Goal: Information Seeking & Learning: Find specific fact

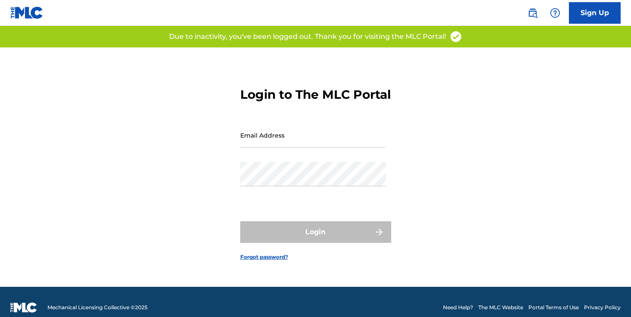
scroll to position [11, 0]
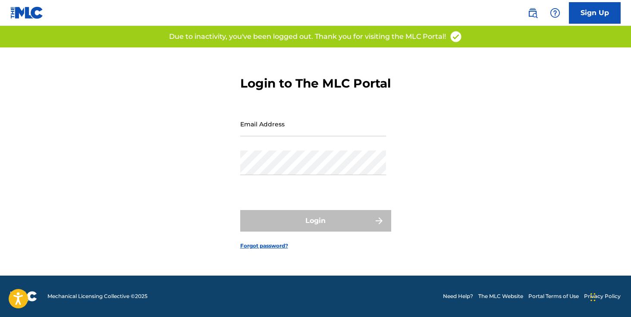
click at [298, 135] on input "Email Address" at bounding box center [313, 124] width 146 height 25
type input "[EMAIL_ADDRESS][DOMAIN_NAME]"
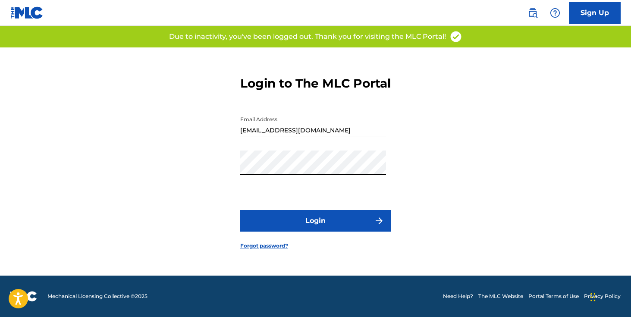
click at [310, 229] on button "Login" at bounding box center [315, 221] width 151 height 22
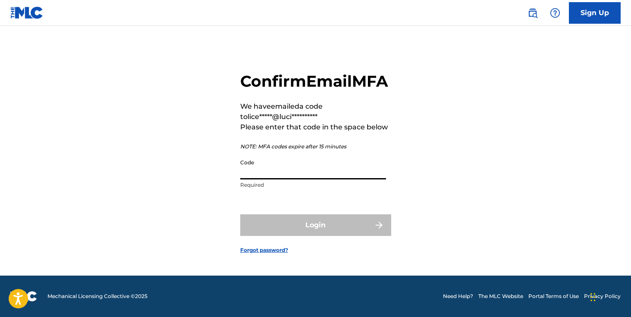
click at [314, 179] on input "Code" at bounding box center [313, 167] width 146 height 25
paste input "748417"
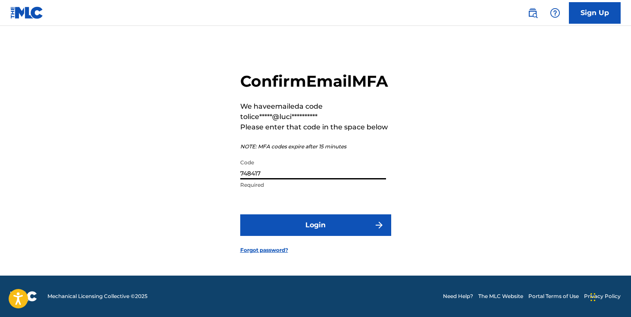
type input "748417"
click at [240, 214] on button "Login" at bounding box center [315, 225] width 151 height 22
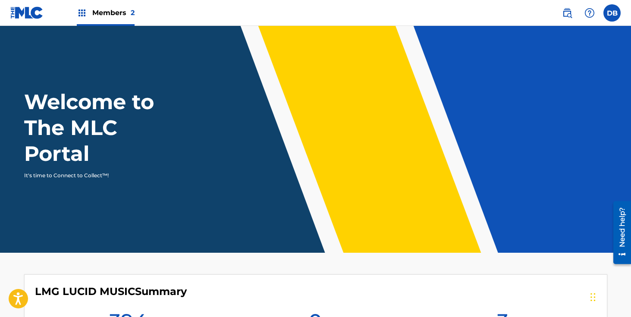
click at [116, 15] on span "Members 2" at bounding box center [113, 13] width 42 height 10
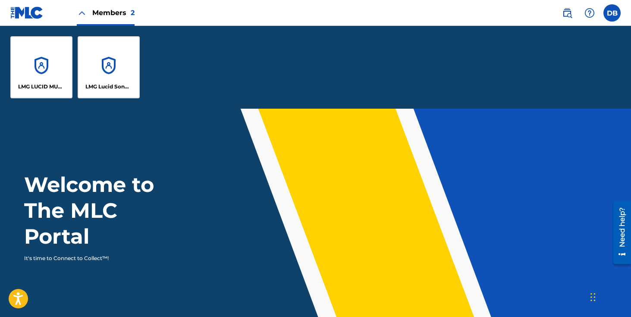
click at [48, 59] on div "LMG LUCID MUSIC" at bounding box center [41, 67] width 62 height 62
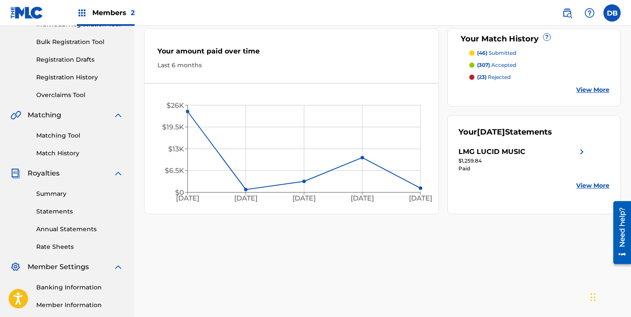
scroll to position [121, 0]
click at [587, 185] on link "View More" at bounding box center [592, 184] width 33 height 9
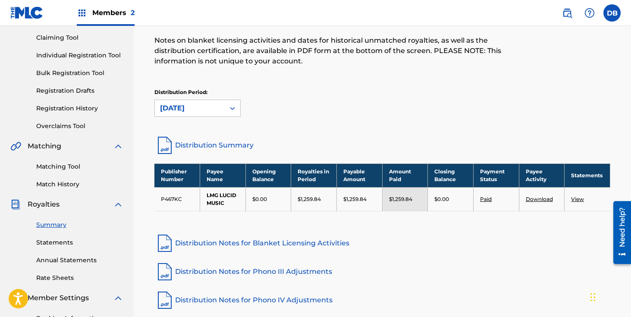
scroll to position [87, 0]
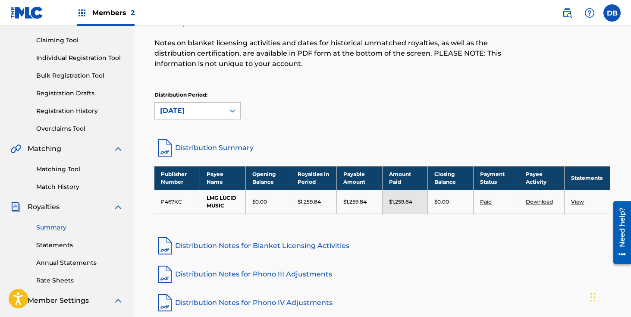
click at [200, 150] on link "Distribution Summary" at bounding box center [382, 148] width 456 height 21
click at [109, 18] on div "Members 2" at bounding box center [106, 12] width 58 height 25
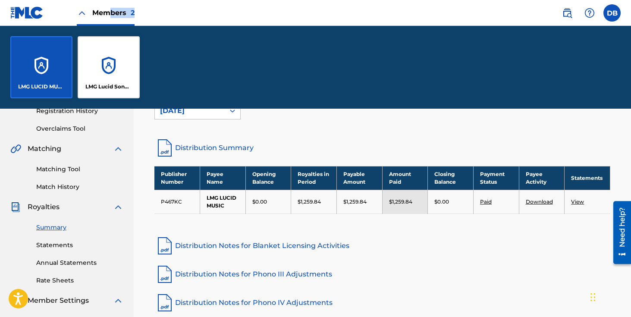
click at [44, 64] on div "LMG LUCID MUSIC" at bounding box center [41, 67] width 62 height 62
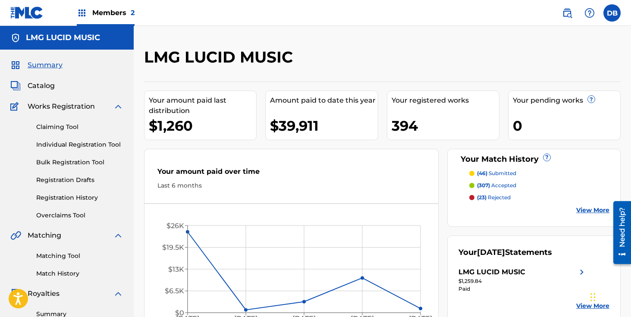
click at [102, 15] on span "Members 2" at bounding box center [113, 13] width 42 height 10
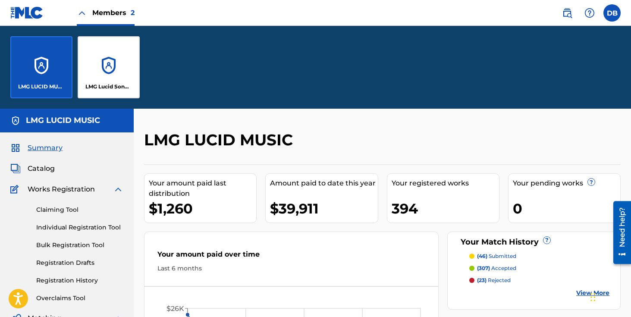
click at [109, 53] on div "LMG Lucid Songs (ASCAP)" at bounding box center [109, 67] width 62 height 62
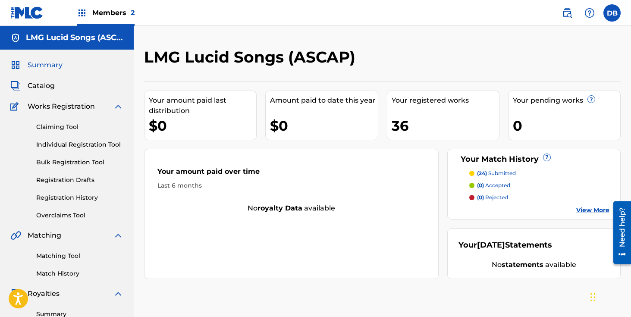
click at [105, 16] on span "Members 2" at bounding box center [113, 13] width 42 height 10
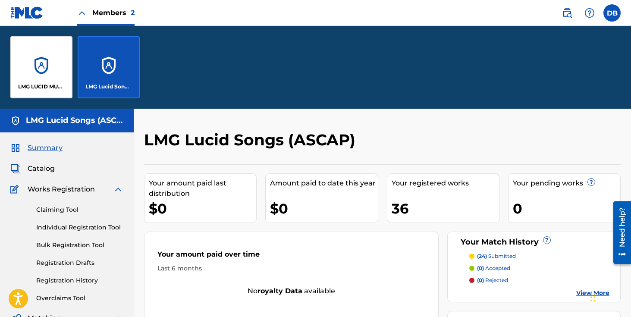
click at [38, 80] on div "LMG LUCID MUSIC" at bounding box center [41, 67] width 62 height 62
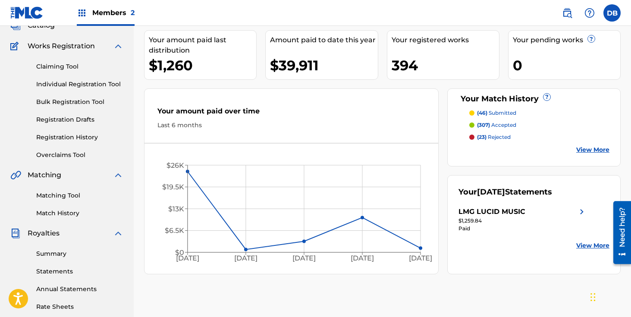
scroll to position [55, 0]
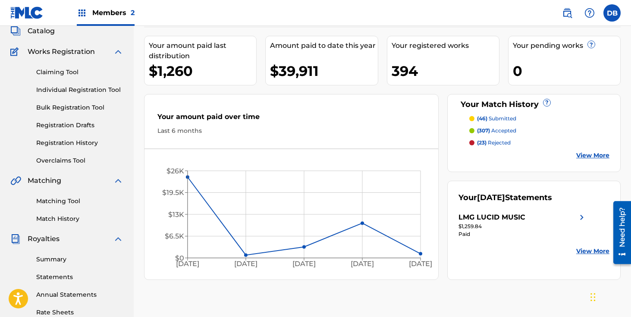
click at [79, 14] on img at bounding box center [82, 13] width 10 height 10
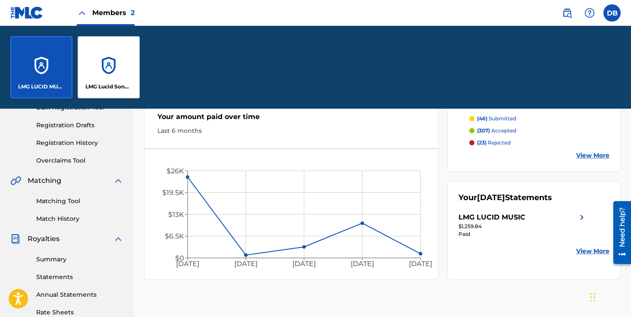
click at [101, 53] on div "LMG Lucid Songs (ASCAP)" at bounding box center [109, 67] width 62 height 62
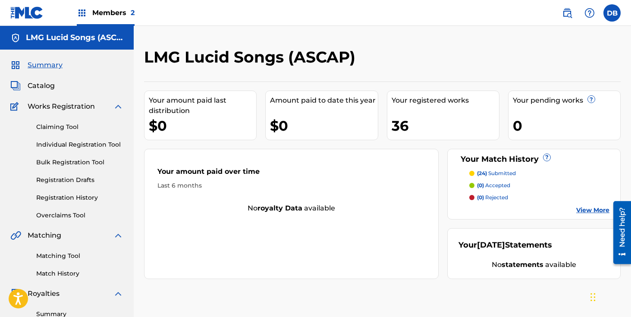
click at [68, 197] on link "Registration History" at bounding box center [79, 197] width 87 height 9
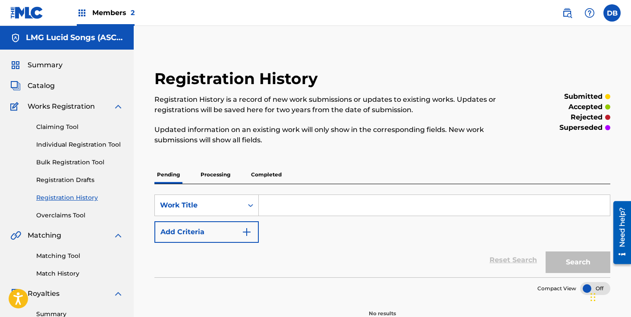
click at [213, 174] on p "Processing" at bounding box center [215, 175] width 35 height 18
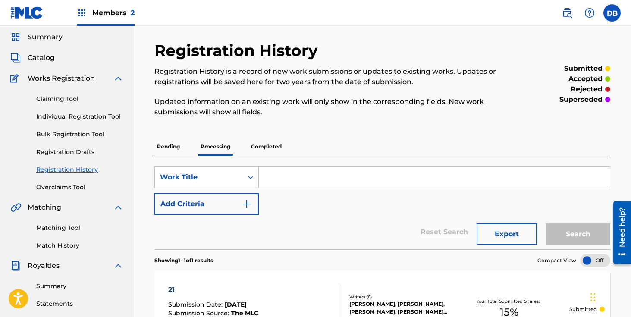
scroll to position [8, 0]
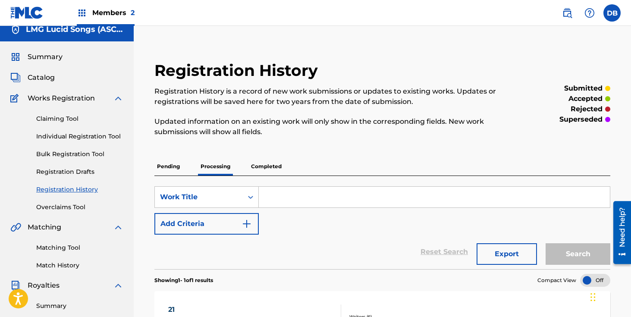
click at [273, 160] on p "Completed" at bounding box center [266, 166] width 36 height 18
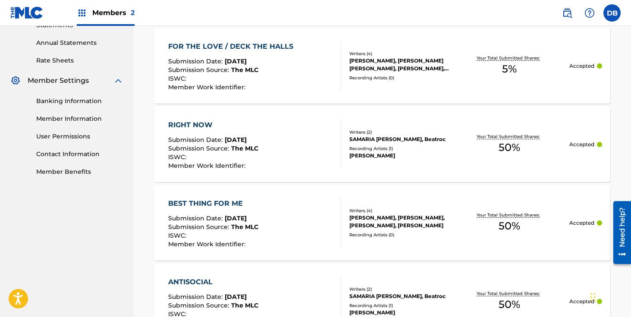
scroll to position [154, 0]
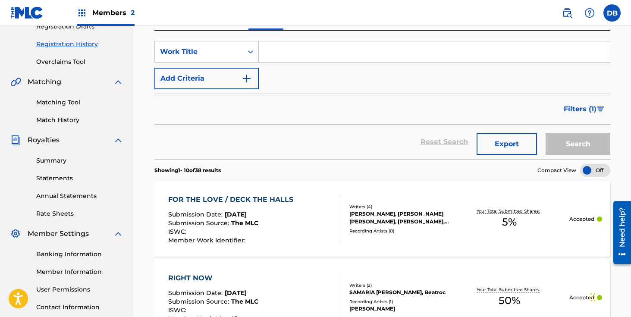
click at [87, 15] on div "Members 2" at bounding box center [106, 12] width 58 height 25
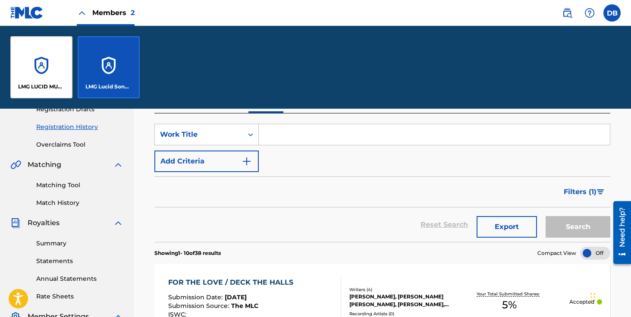
scroll to position [236, 0]
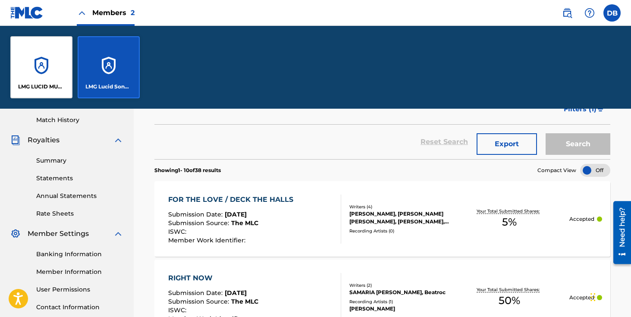
click at [53, 49] on div "LMG LUCID MUSIC" at bounding box center [41, 67] width 62 height 62
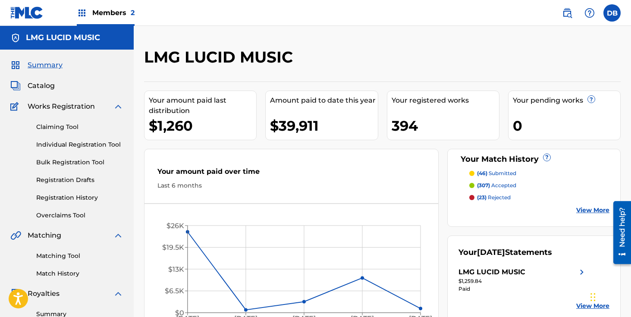
click at [339, 66] on div "LMG LUCID MUSIC" at bounding box center [327, 59] width 367 height 25
drag, startPoint x: 339, startPoint y: 66, endPoint x: 346, endPoint y: 71, distance: 8.9
click at [339, 66] on div "LMG LUCID MUSIC" at bounding box center [327, 59] width 367 height 25
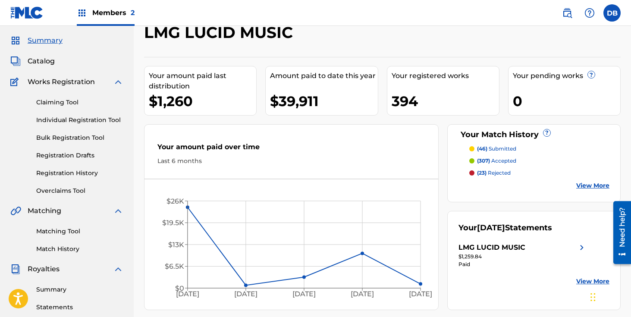
scroll to position [57, 0]
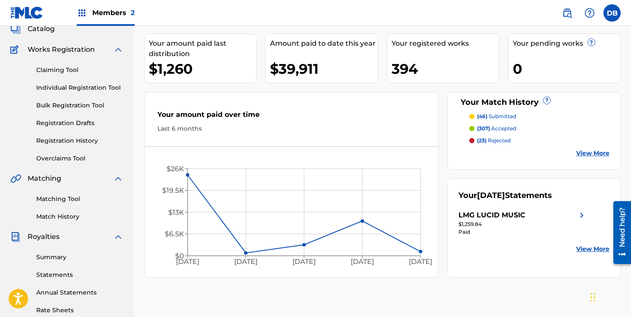
click at [116, 18] on div "Members 2" at bounding box center [106, 12] width 58 height 25
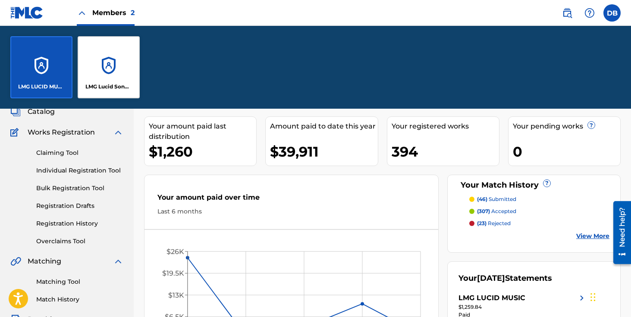
scroll to position [140, 0]
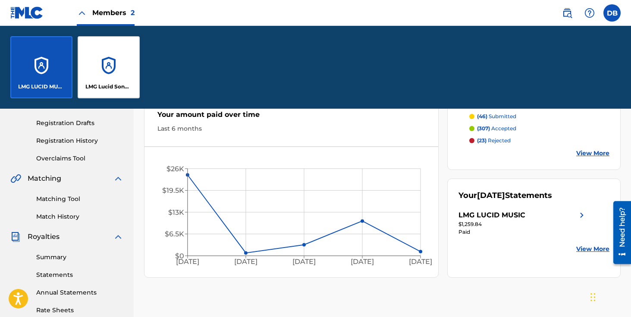
click at [50, 59] on div "LMG LUCID MUSIC" at bounding box center [41, 67] width 62 height 62
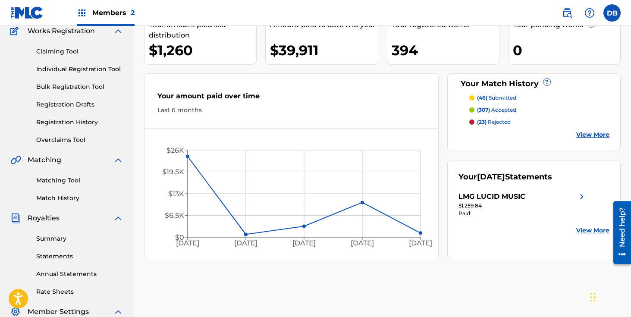
scroll to position [0, 0]
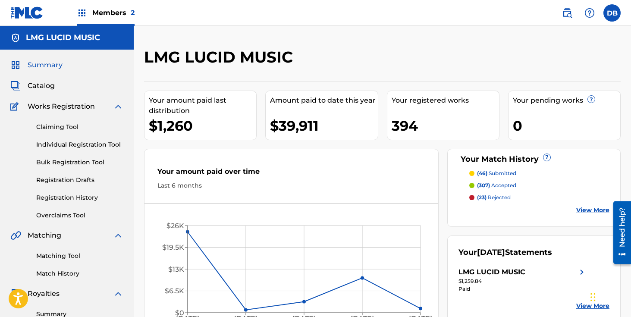
click at [113, 13] on span "Members 2" at bounding box center [113, 13] width 42 height 10
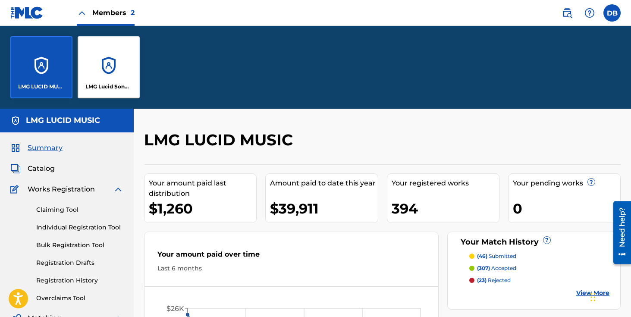
click at [50, 56] on div "LMG LUCID MUSIC" at bounding box center [41, 67] width 62 height 62
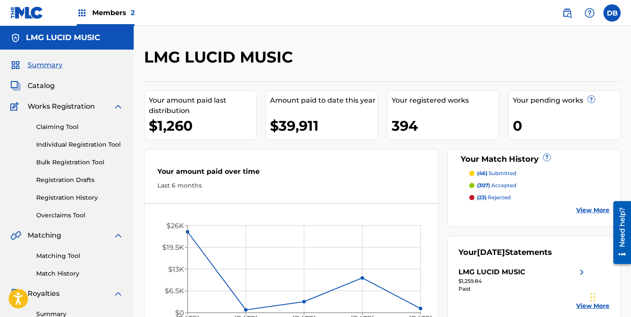
click at [564, 16] on img at bounding box center [567, 13] width 10 height 10
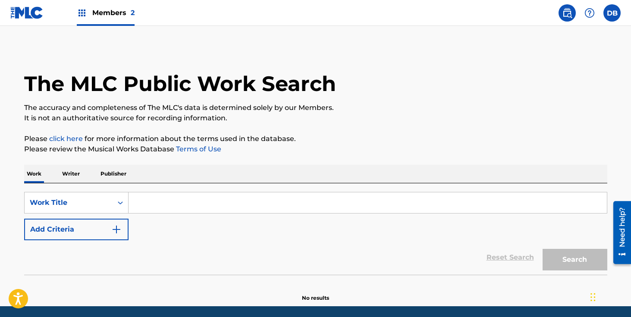
click at [197, 206] on input "Search Form" at bounding box center [368, 202] width 478 height 21
paste input "VVS Switch Remix"
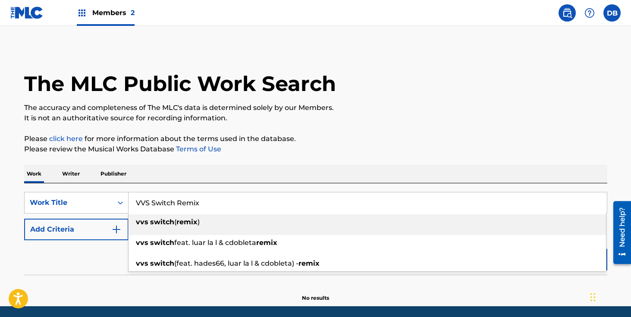
type input "VVS Switch Remix"
click at [237, 186] on div "SearchWithCriteriae68f3581-1c2f-46d7-88b9-9385bc8541b0 Work Title VVS Switch Re…" at bounding box center [315, 228] width 583 height 91
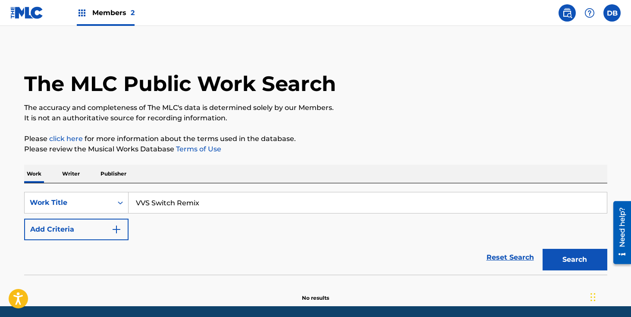
click at [106, 235] on button "Add Criteria" at bounding box center [76, 230] width 104 height 22
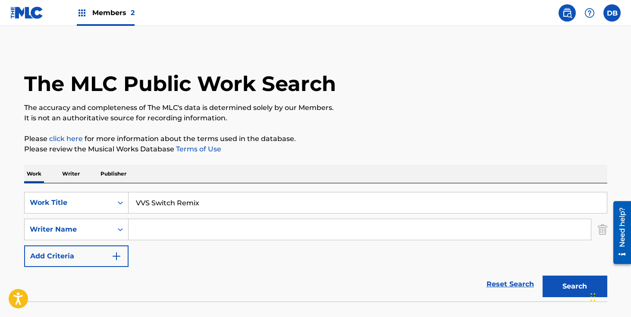
click at [154, 233] on input "Search Form" at bounding box center [360, 229] width 462 height 21
type input "peposhi"
click at [543, 276] on button "Search" at bounding box center [575, 287] width 65 height 22
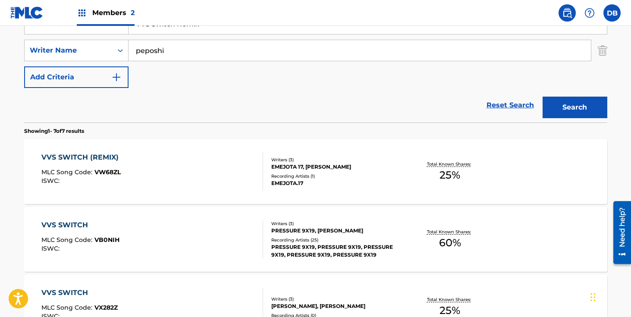
scroll to position [181, 0]
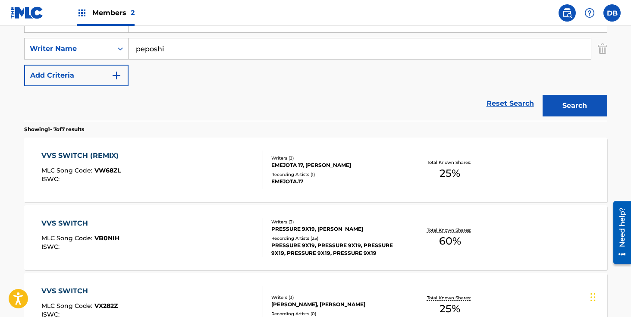
click at [337, 185] on div "EMEJOTA.17" at bounding box center [336, 182] width 130 height 8
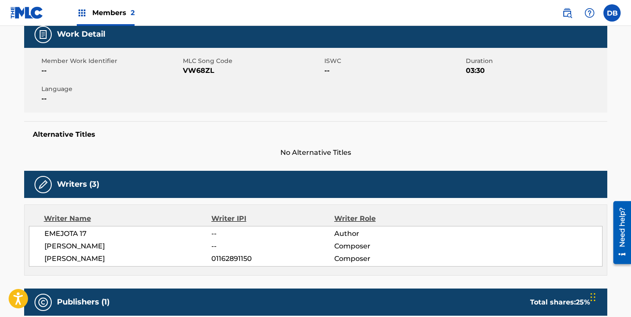
scroll to position [31, 0]
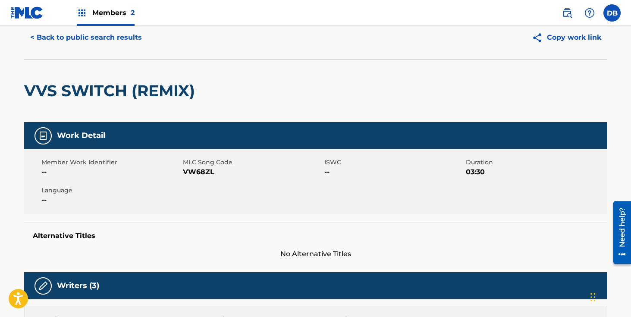
click at [129, 37] on button "< Back to public search results" at bounding box center [86, 38] width 124 height 22
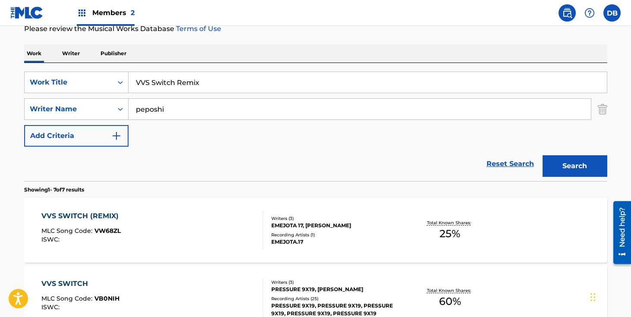
scroll to position [58, 0]
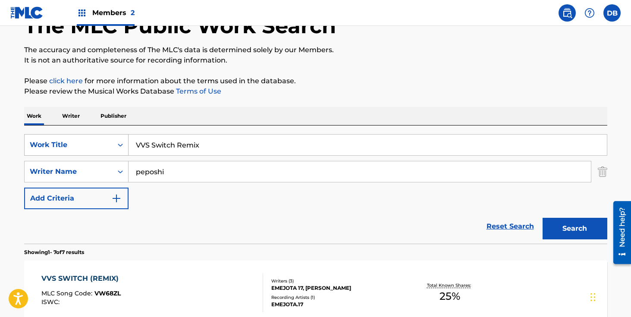
drag, startPoint x: 223, startPoint y: 146, endPoint x: 113, endPoint y: 146, distance: 110.0
click at [113, 146] on div "SearchWithCriteriae68f3581-1c2f-46d7-88b9-9385bc8541b0 Work Title VVS Switch Re…" at bounding box center [315, 145] width 583 height 22
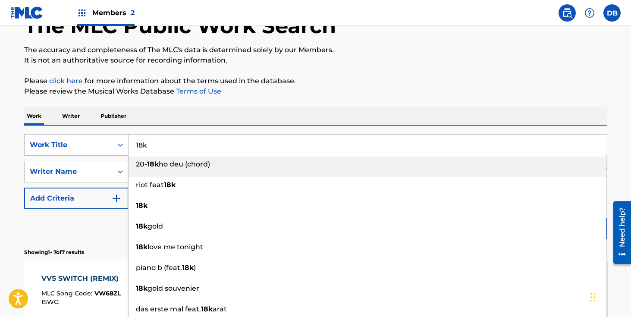
type input "18k"
click at [182, 122] on div "Work Writer Publisher" at bounding box center [315, 116] width 583 height 18
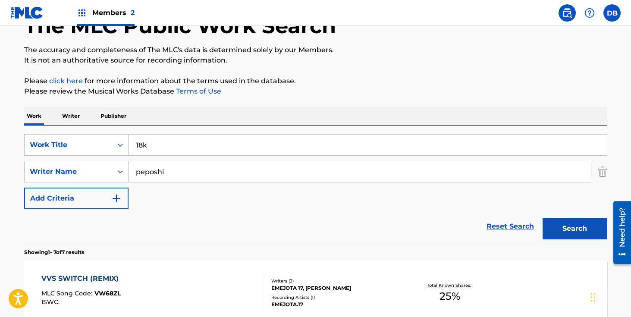
click at [589, 230] on button "Search" at bounding box center [575, 229] width 65 height 22
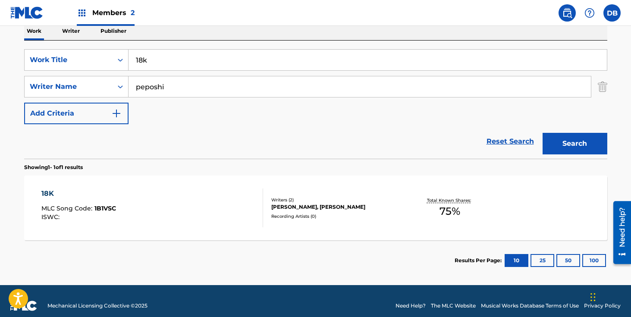
scroll to position [152, 0]
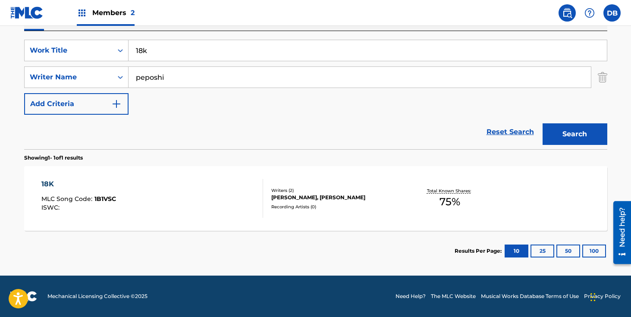
click at [352, 198] on div "[PERSON_NAME], [PERSON_NAME]" at bounding box center [336, 198] width 130 height 8
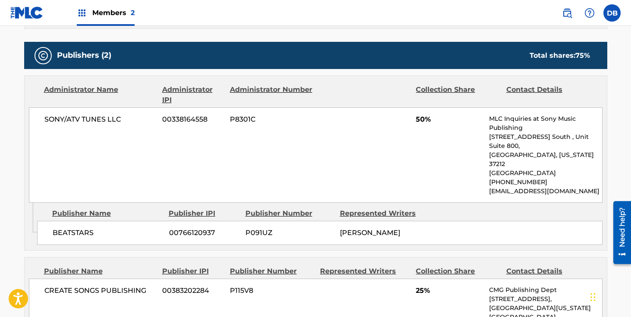
scroll to position [395, 0]
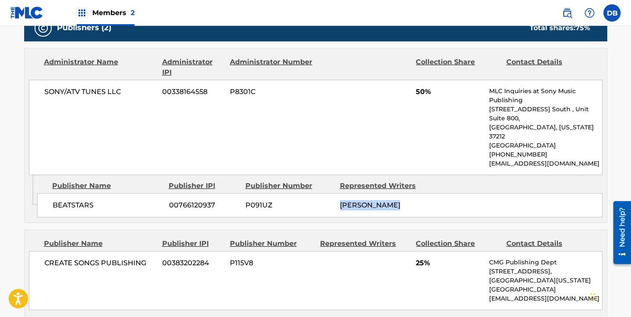
drag, startPoint x: 401, startPoint y: 185, endPoint x: 341, endPoint y: 184, distance: 60.4
click at [341, 200] on div "[PERSON_NAME]" at bounding box center [384, 205] width 88 height 10
click at [323, 96] on div "SONY/ATV TUNES LLC 00338164558 P8301C 50% MLC Inquiries at Sony Music Publishin…" at bounding box center [316, 127] width 574 height 95
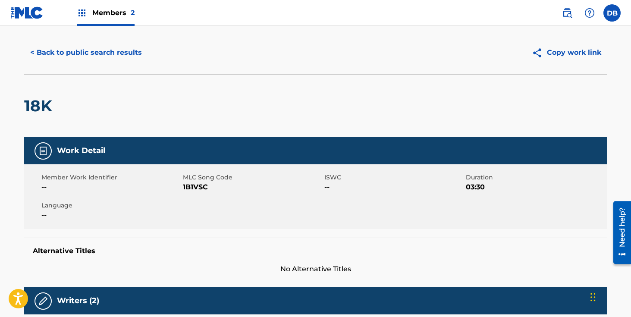
scroll to position [0, 0]
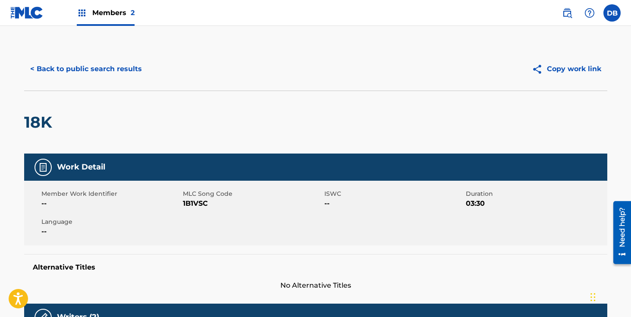
click at [108, 72] on button "< Back to public search results" at bounding box center [86, 69] width 124 height 22
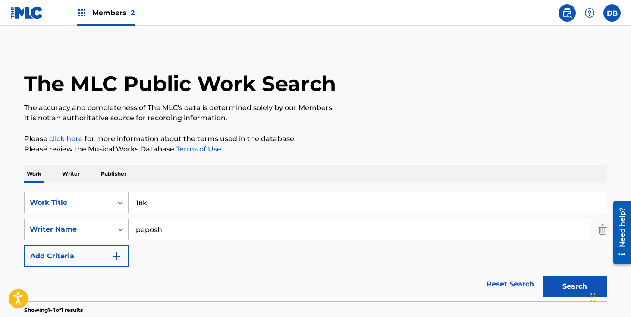
scroll to position [103, 0]
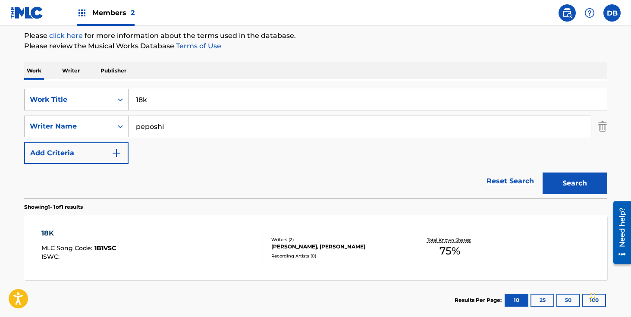
drag, startPoint x: 160, startPoint y: 96, endPoint x: 103, endPoint y: 96, distance: 57.4
click at [103, 96] on div "SearchWithCriteriae68f3581-1c2f-46d7-88b9-9385bc8541b0 Work Title 18k" at bounding box center [315, 100] width 583 height 22
click at [543, 173] on button "Search" at bounding box center [575, 184] width 65 height 22
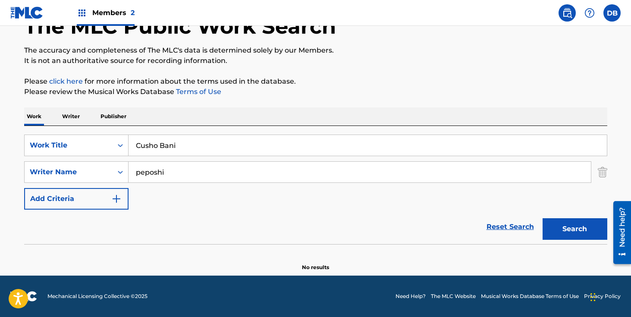
click at [550, 224] on button "Search" at bounding box center [575, 229] width 65 height 22
drag, startPoint x: 159, startPoint y: 143, endPoint x: 116, endPoint y: 144, distance: 43.1
click at [117, 144] on div "SearchWithCriteriae68f3581-1c2f-46d7-88b9-9385bc8541b0 Work Title Cusho Bani" at bounding box center [315, 146] width 583 height 22
click at [543, 218] on button "Search" at bounding box center [575, 229] width 65 height 22
click at [565, 236] on button "Search" at bounding box center [575, 229] width 65 height 22
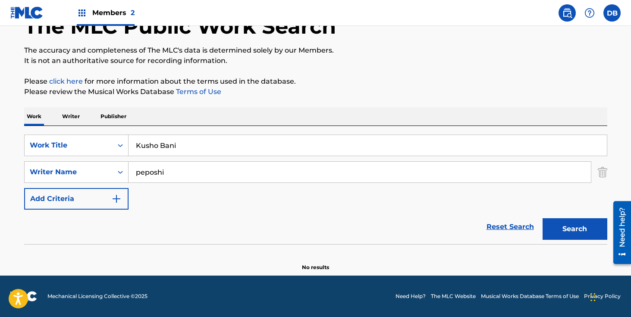
click at [183, 138] on input "Kusho Bani" at bounding box center [368, 145] width 478 height 21
click at [184, 143] on input "Kusho Bani" at bounding box center [368, 145] width 478 height 21
click at [578, 232] on button "Search" at bounding box center [575, 229] width 65 height 22
click at [209, 147] on input "kushoto kulia" at bounding box center [368, 145] width 478 height 21
type input "kusho Bani"
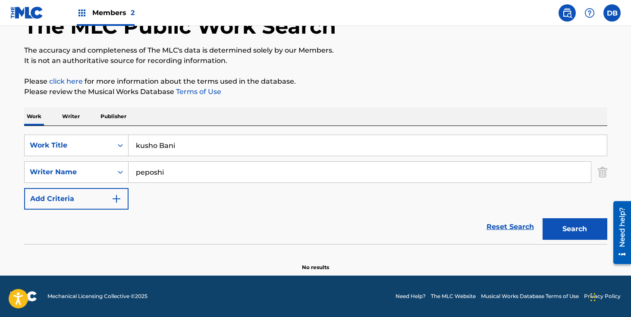
click at [543, 218] on button "Search" at bounding box center [575, 229] width 65 height 22
click at [565, 226] on button "Search" at bounding box center [575, 229] width 65 height 22
click at [209, 174] on input "peposhi" at bounding box center [360, 172] width 462 height 21
type input "p"
click at [543, 218] on button "Search" at bounding box center [575, 229] width 65 height 22
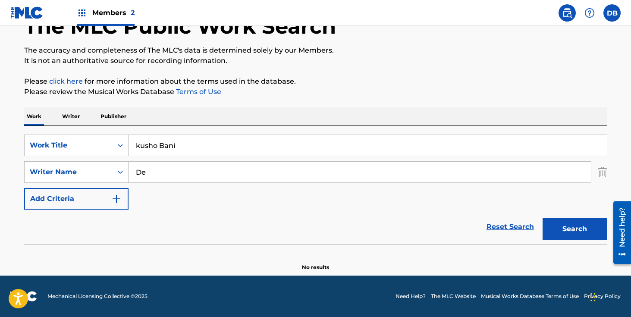
type input "D"
type input "phoolo"
click at [543, 218] on button "Search" at bounding box center [575, 229] width 65 height 22
click at [582, 230] on button "Search" at bounding box center [575, 229] width 65 height 22
drag, startPoint x: 191, startPoint y: 146, endPoint x: 112, endPoint y: 148, distance: 79.4
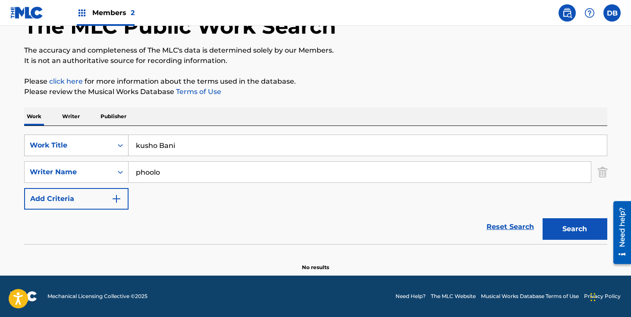
click at [112, 148] on div "SearchWithCriteriae68f3581-1c2f-46d7-88b9-9385bc8541b0 Work Title kusho Bani" at bounding box center [315, 146] width 583 height 22
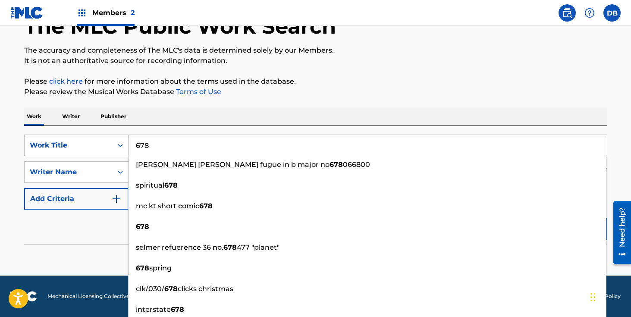
type input "678"
click at [181, 129] on div "SearchWithCriteriae68f3581-1c2f-46d7-88b9-9385bc8541b0 Work Title 678 [PERSON_N…" at bounding box center [315, 185] width 583 height 118
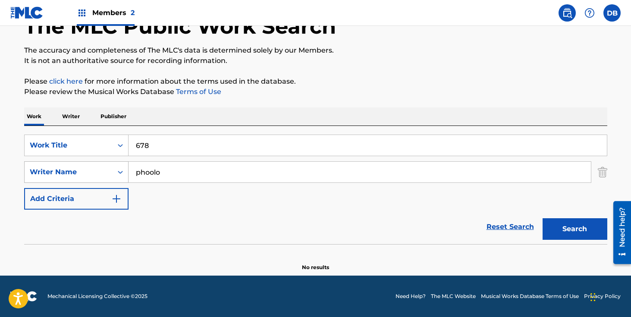
drag, startPoint x: 180, startPoint y: 173, endPoint x: 115, endPoint y: 173, distance: 64.7
click at [115, 173] on div "SearchWithCriteriab4c920f1-c331-4126-b5a8-c9a626061e4a Writer Name phoolo" at bounding box center [315, 172] width 583 height 22
type input "Devit"
click at [543, 218] on button "Search" at bounding box center [575, 229] width 65 height 22
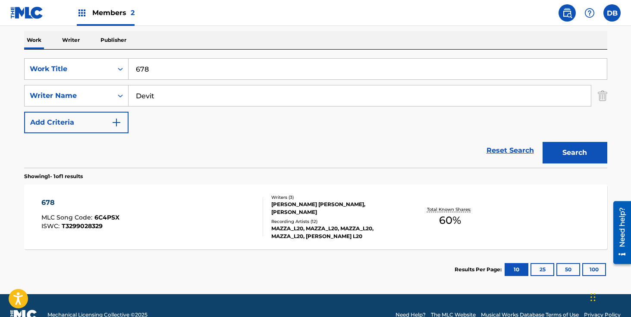
scroll to position [152, 0]
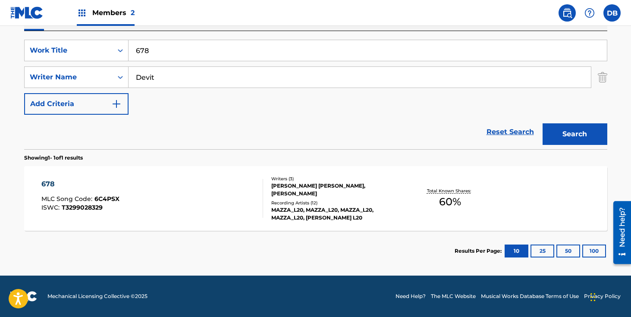
click at [339, 200] on div "Recording Artists ( 12 )" at bounding box center [336, 203] width 130 height 6
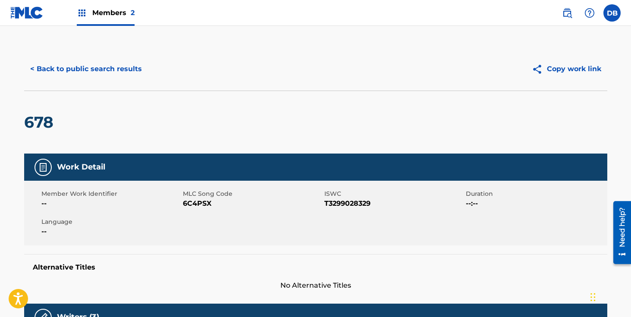
click at [108, 64] on button "< Back to public search results" at bounding box center [86, 69] width 124 height 22
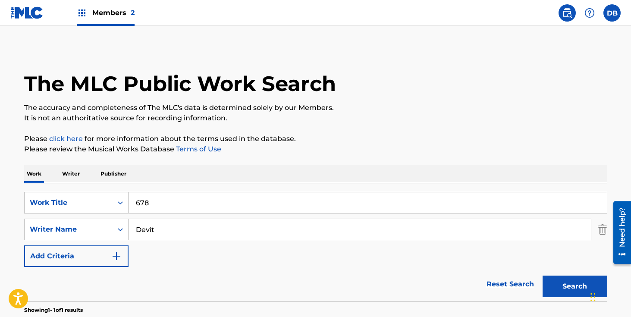
scroll to position [103, 0]
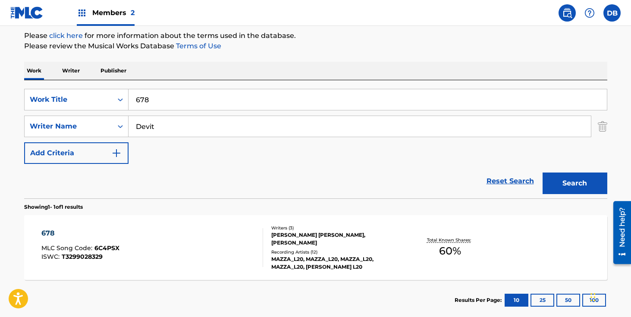
drag, startPoint x: 160, startPoint y: 103, endPoint x: 135, endPoint y: 103, distance: 24.2
click at [135, 103] on input "678" at bounding box center [368, 99] width 478 height 21
type input "vvs switch"
click at [573, 180] on button "Search" at bounding box center [575, 184] width 65 height 22
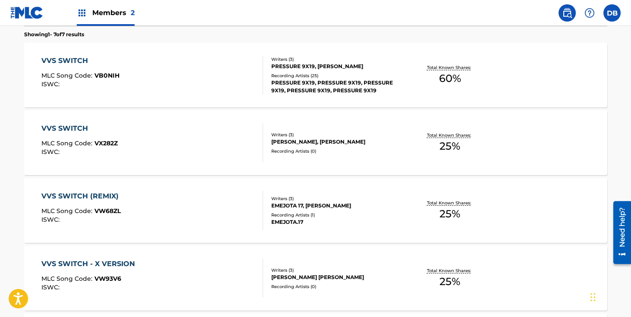
scroll to position [269, 0]
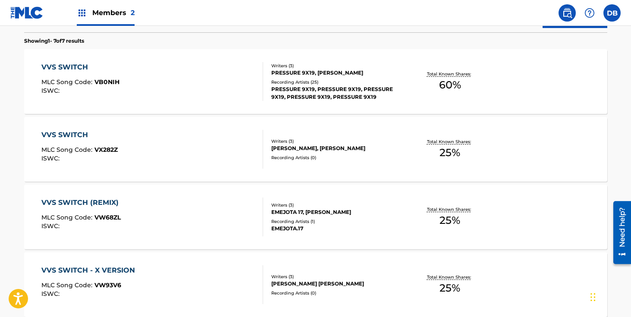
click at [311, 144] on div "[PERSON_NAME], [PERSON_NAME]" at bounding box center [336, 148] width 130 height 8
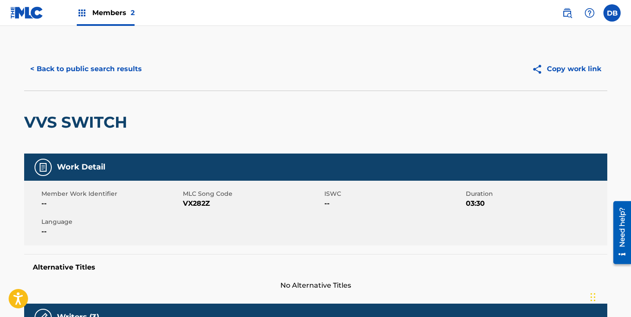
click at [87, 66] on button "< Back to public search results" at bounding box center [86, 69] width 124 height 22
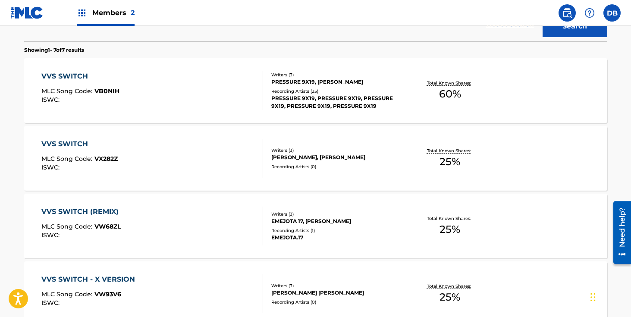
scroll to position [185, 0]
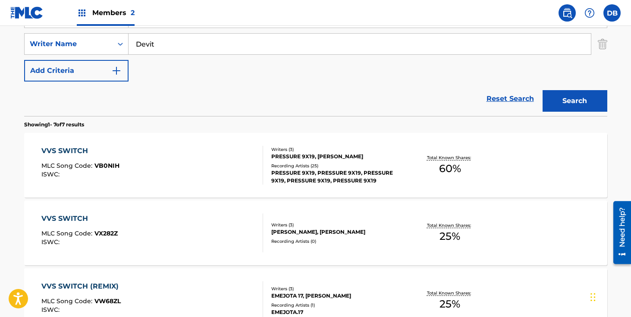
click at [332, 178] on div "PRESSURE 9X19, PRESSURE 9X19, PRESSURE 9X19, PRESSURE 9X19, PRESSURE 9X19" at bounding box center [336, 177] width 130 height 16
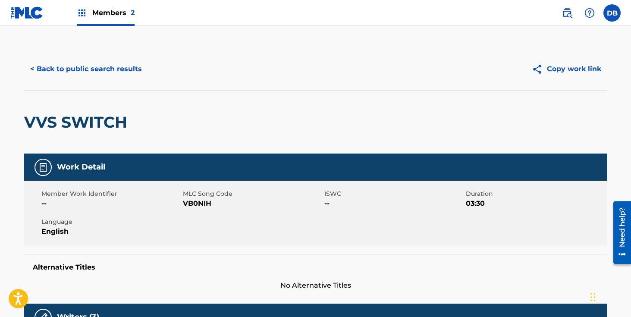
click at [104, 68] on button "< Back to public search results" at bounding box center [86, 69] width 124 height 22
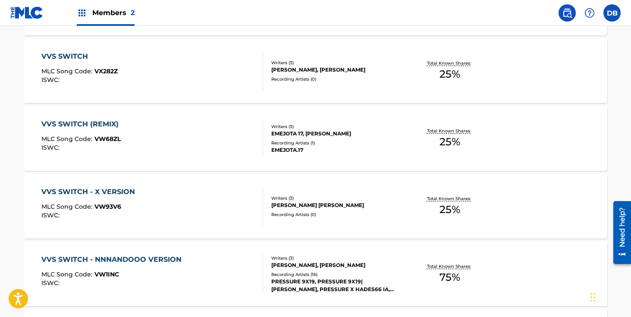
scroll to position [348, 0]
click at [292, 145] on div "Recording Artists ( 1 )" at bounding box center [336, 142] width 130 height 6
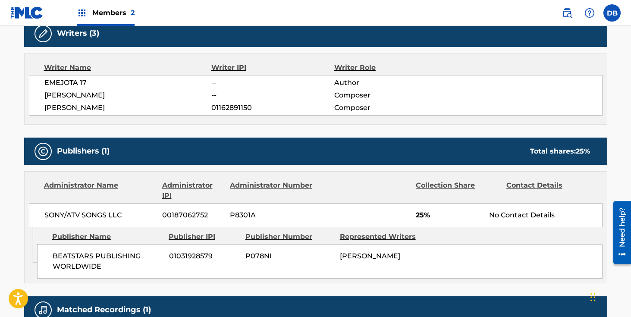
scroll to position [216, 0]
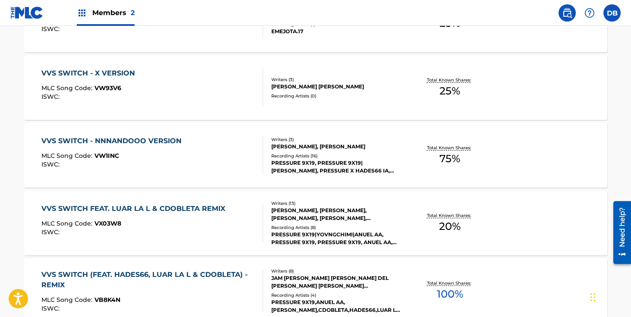
scroll to position [558, 0]
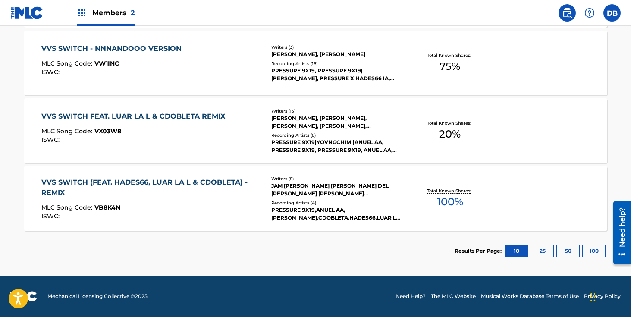
click at [341, 197] on div "JAM [PERSON_NAME] [PERSON_NAME] DEL [PERSON_NAME] [PERSON_NAME] [PERSON_NAME], …" at bounding box center [336, 190] width 130 height 16
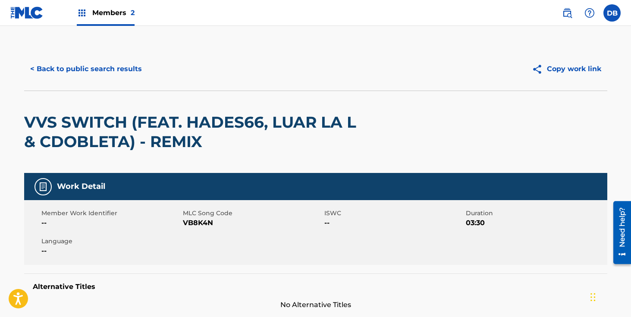
click at [78, 64] on button "< Back to public search results" at bounding box center [86, 69] width 124 height 22
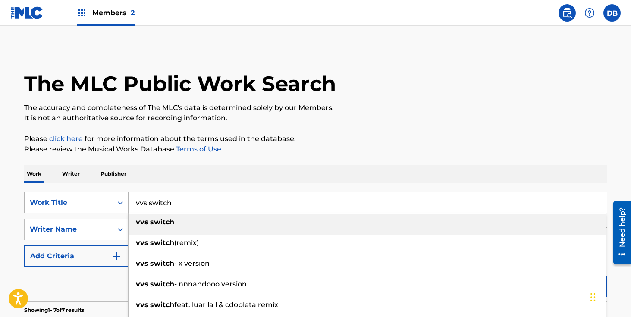
drag, startPoint x: 187, startPoint y: 195, endPoint x: 93, endPoint y: 195, distance: 94.0
click at [93, 195] on div "SearchWithCriteriae68f3581-1c2f-46d7-88b9-9385bc8541b0 Work Title vvs switch vv…" at bounding box center [315, 203] width 583 height 22
drag, startPoint x: 180, startPoint y: 202, endPoint x: 110, endPoint y: 202, distance: 70.3
click at [111, 202] on div "SearchWithCriteriae68f3581-1c2f-46d7-88b9-9385bc8541b0 Work Title vvs switch vv…" at bounding box center [315, 203] width 583 height 22
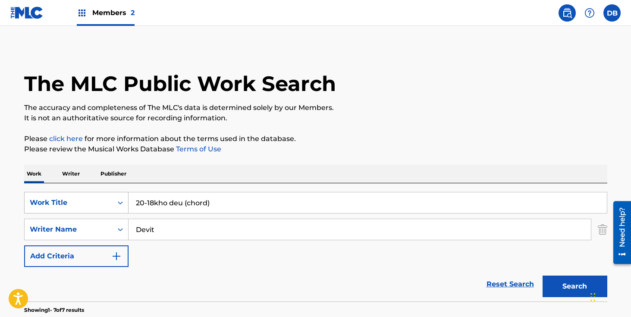
drag, startPoint x: 233, startPoint y: 199, endPoint x: 127, endPoint y: 200, distance: 106.5
click at [127, 200] on div "SearchWithCriteriae68f3581-1c2f-46d7-88b9-9385bc8541b0 Work Title 20-18kho deu …" at bounding box center [315, 203] width 583 height 22
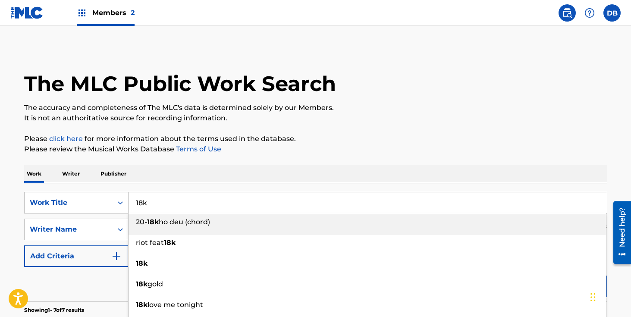
type input "18k"
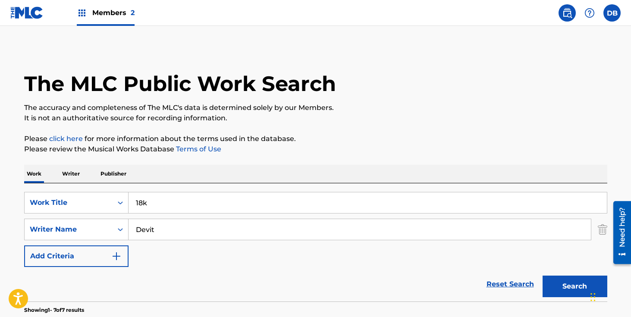
click at [554, 290] on button "Search" at bounding box center [575, 287] width 65 height 22
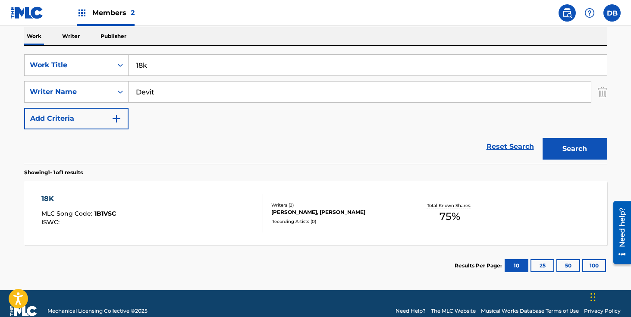
scroll to position [152, 0]
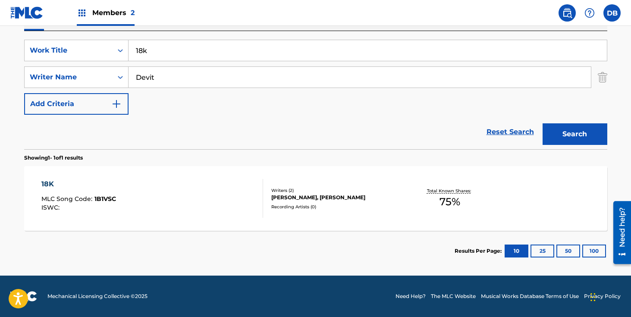
click at [316, 205] on div "Recording Artists ( 0 )" at bounding box center [336, 207] width 130 height 6
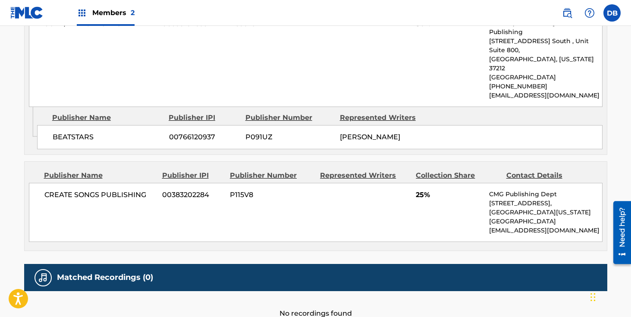
scroll to position [499, 0]
